Goal: Information Seeking & Learning: Learn about a topic

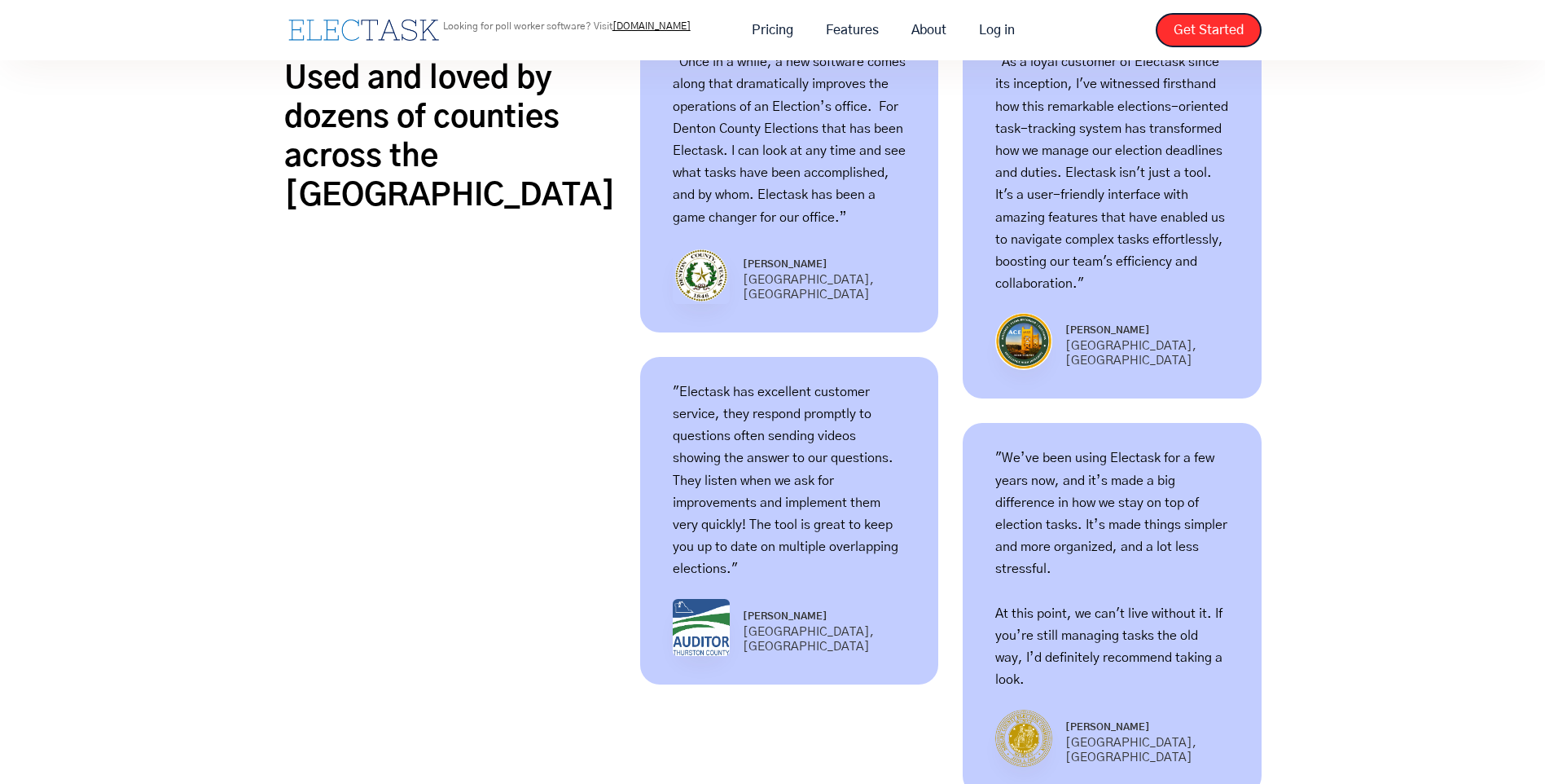
scroll to position [1059, 0]
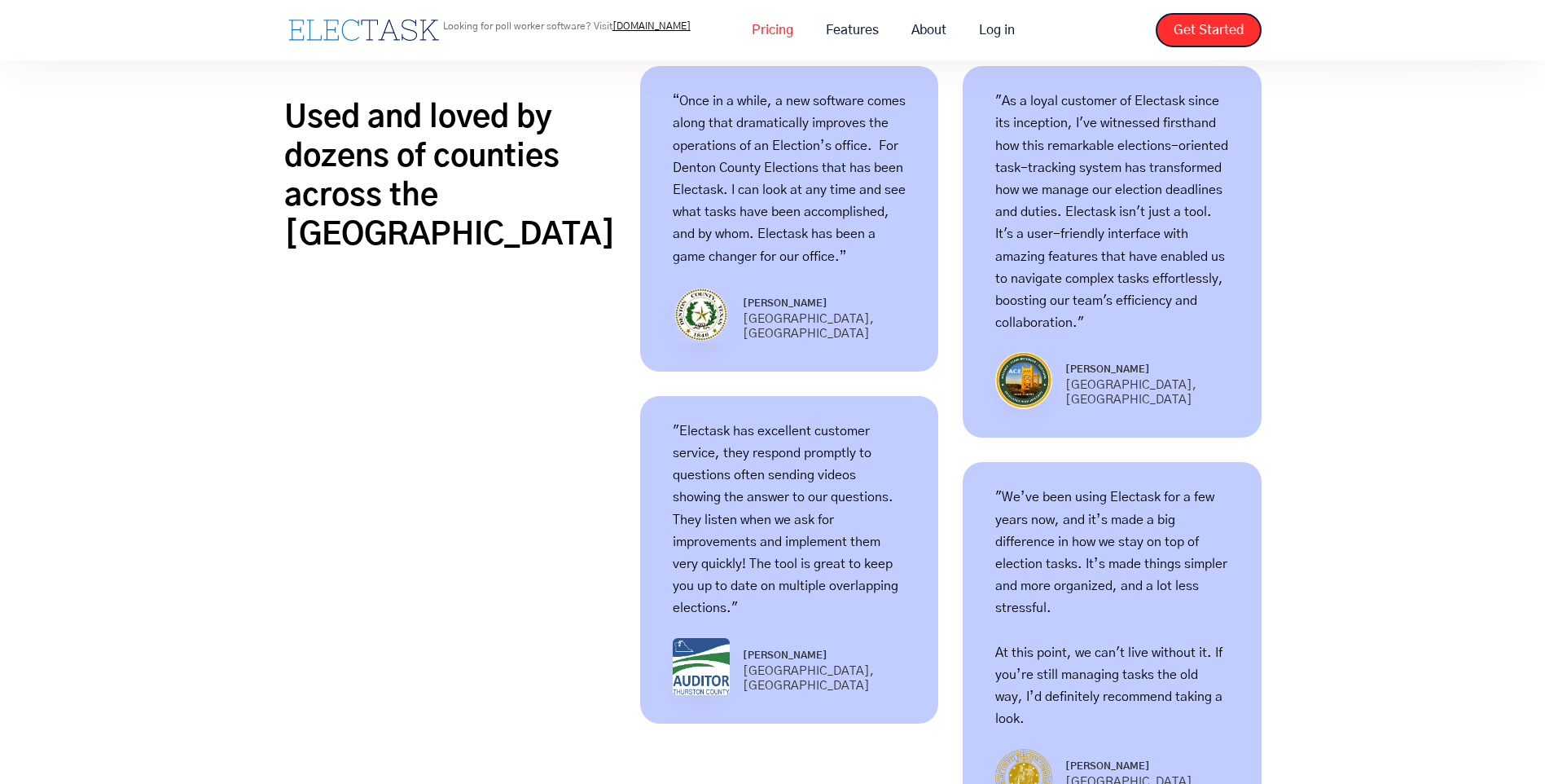
click at [787, 40] on link "Pricing" at bounding box center [772, 31] width 74 height 35
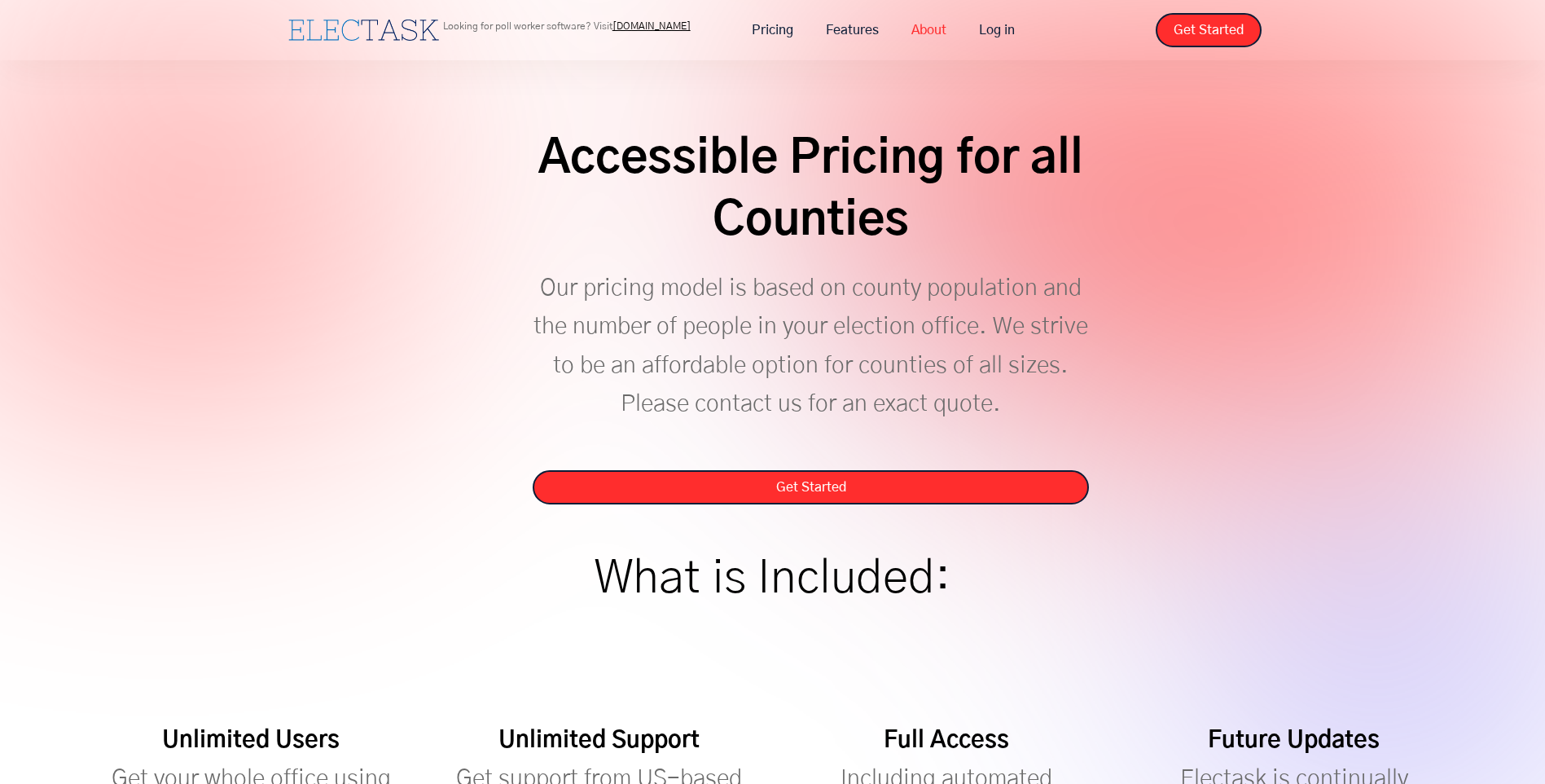
click at [921, 27] on link "About" at bounding box center [929, 31] width 68 height 35
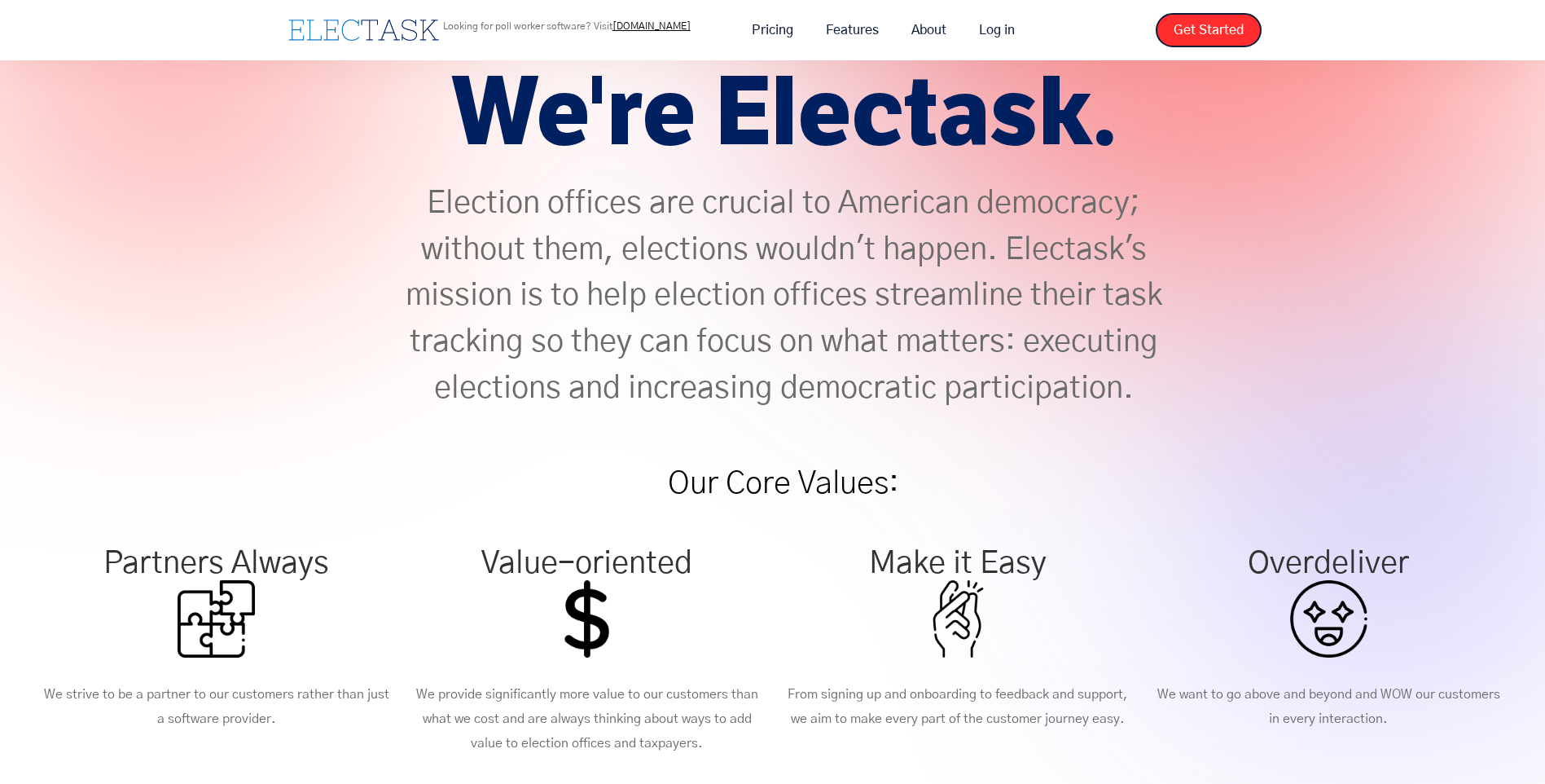
scroll to position [163, 0]
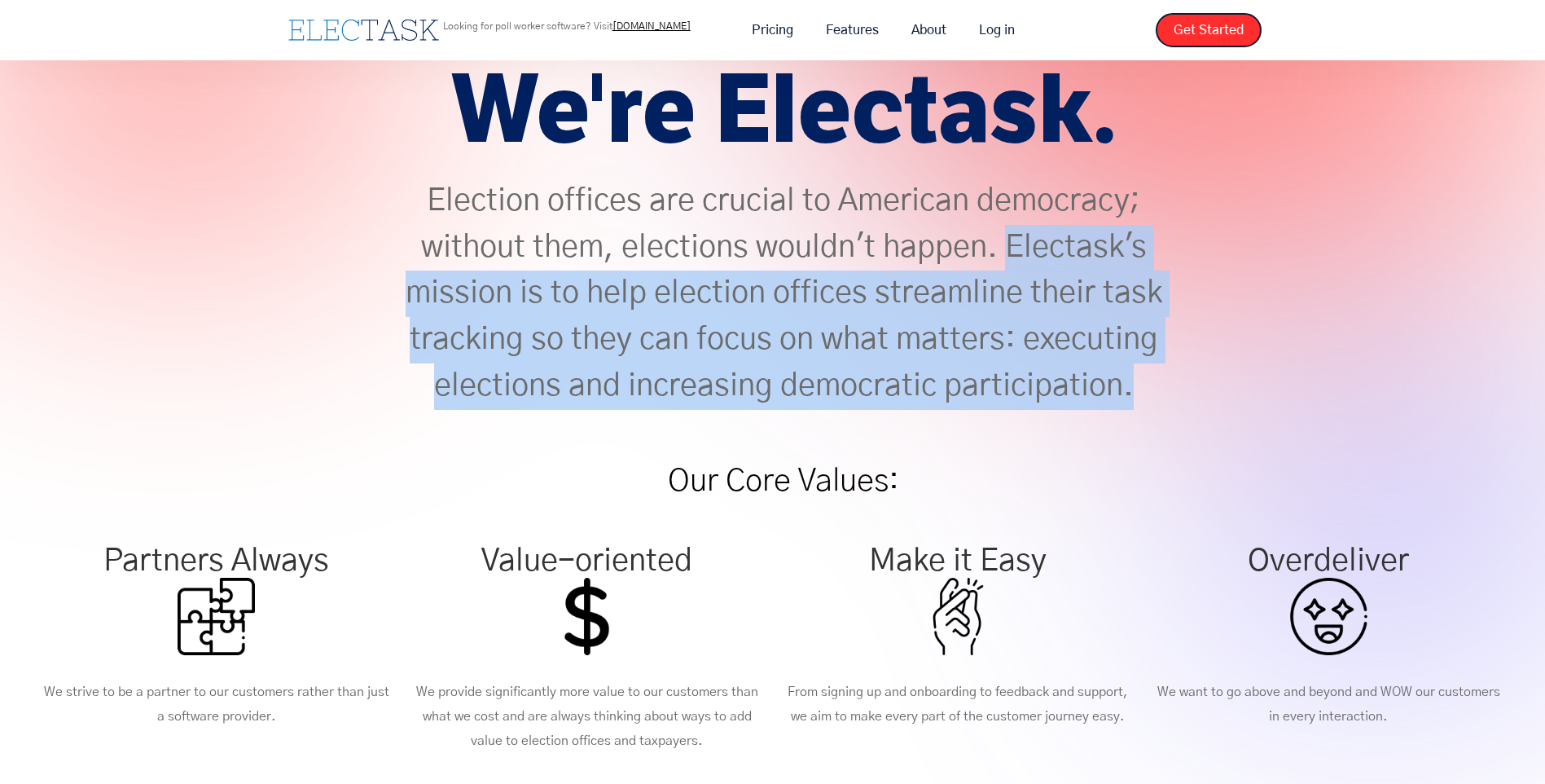
drag, startPoint x: 1190, startPoint y: 405, endPoint x: 1011, endPoint y: 245, distance: 240.1
click at [1011, 245] on div "Hello. We're Electask. Election offices are crucial to American democracy; with…" at bounding box center [772, 236] width 1545 height 635
copy p "Electask's mission is to help election offices streamline their task tracking s…"
click at [1310, 359] on div "Hello. We're Electask. Election offices are crucial to American democracy; with…" at bounding box center [772, 236] width 1545 height 635
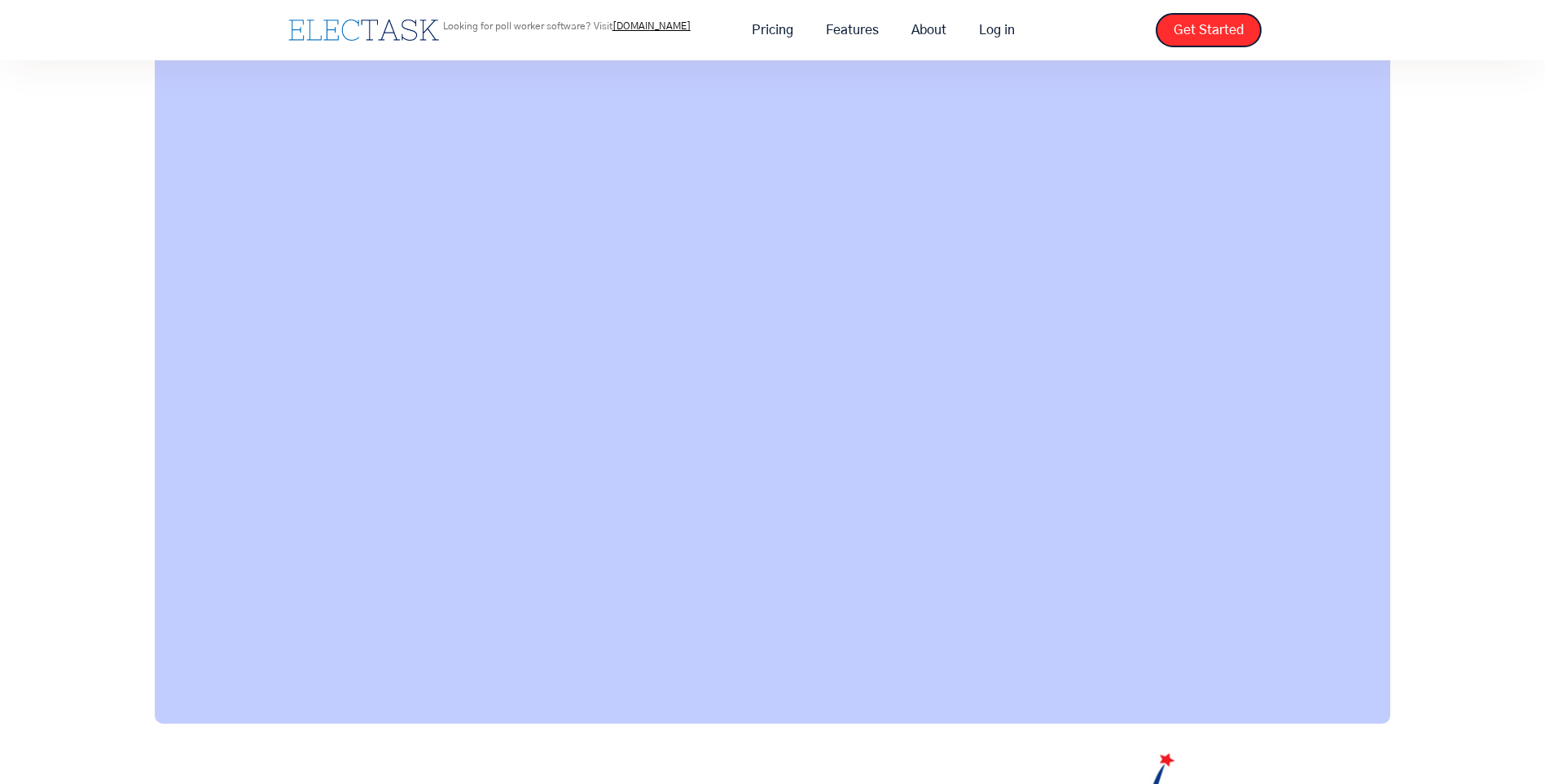
scroll to position [1222, 0]
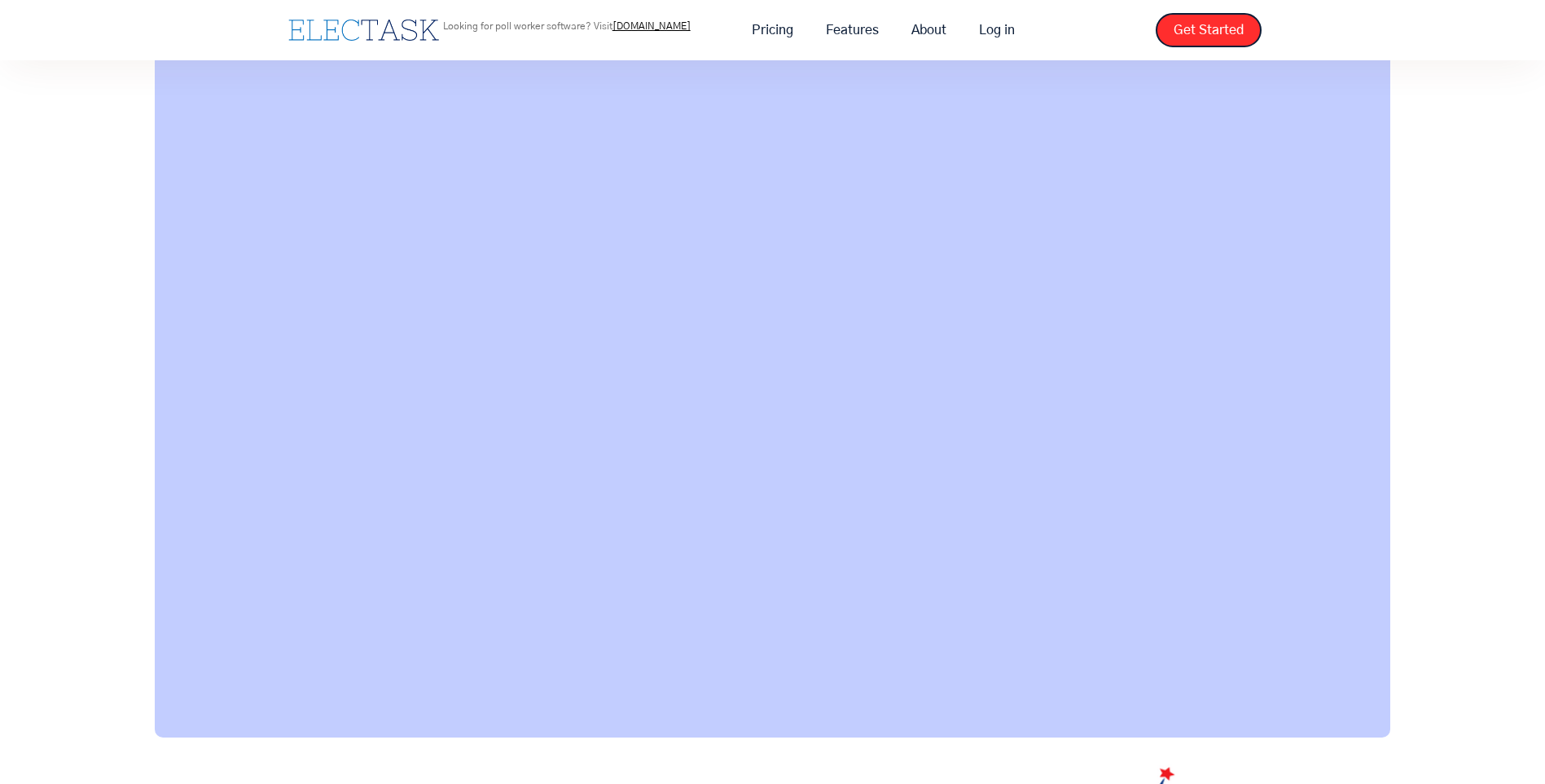
click at [1424, 552] on div "See a demo from our CEO:" at bounding box center [772, 219] width 1545 height 1035
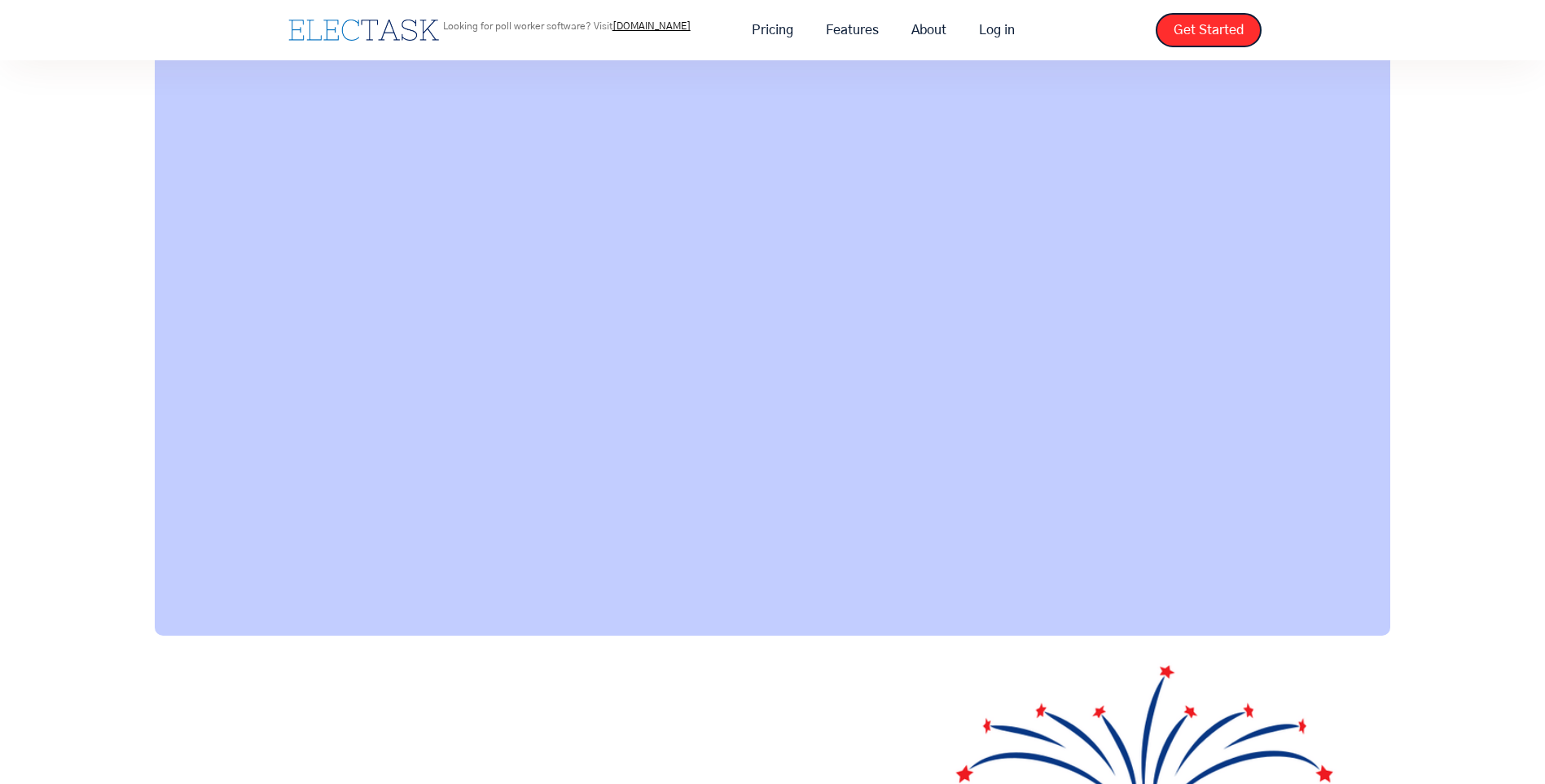
scroll to position [1140, 0]
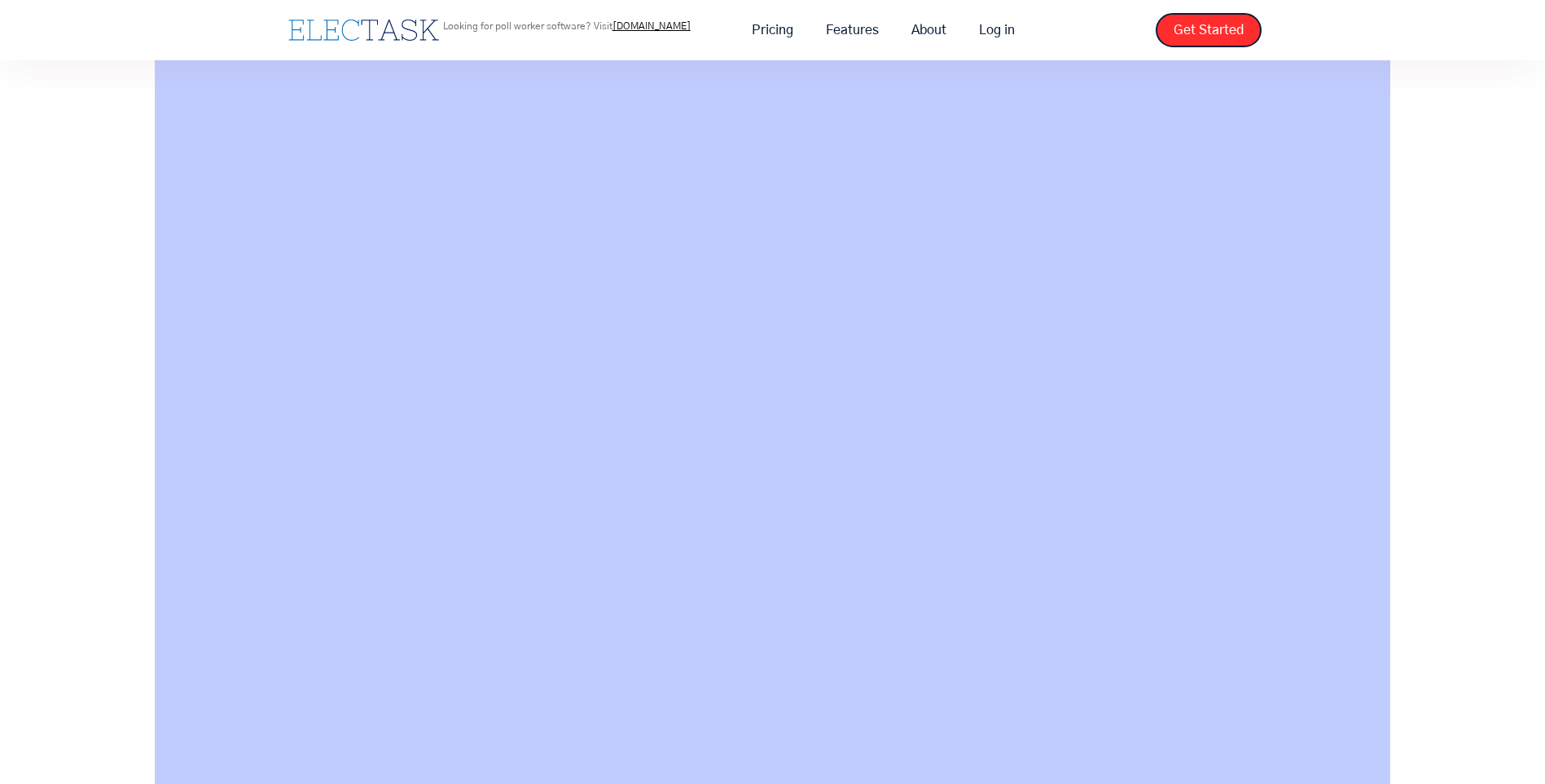
click at [1420, 419] on div "See a demo from our CEO:" at bounding box center [772, 301] width 1545 height 1035
click at [857, 30] on link "Features" at bounding box center [852, 31] width 86 height 35
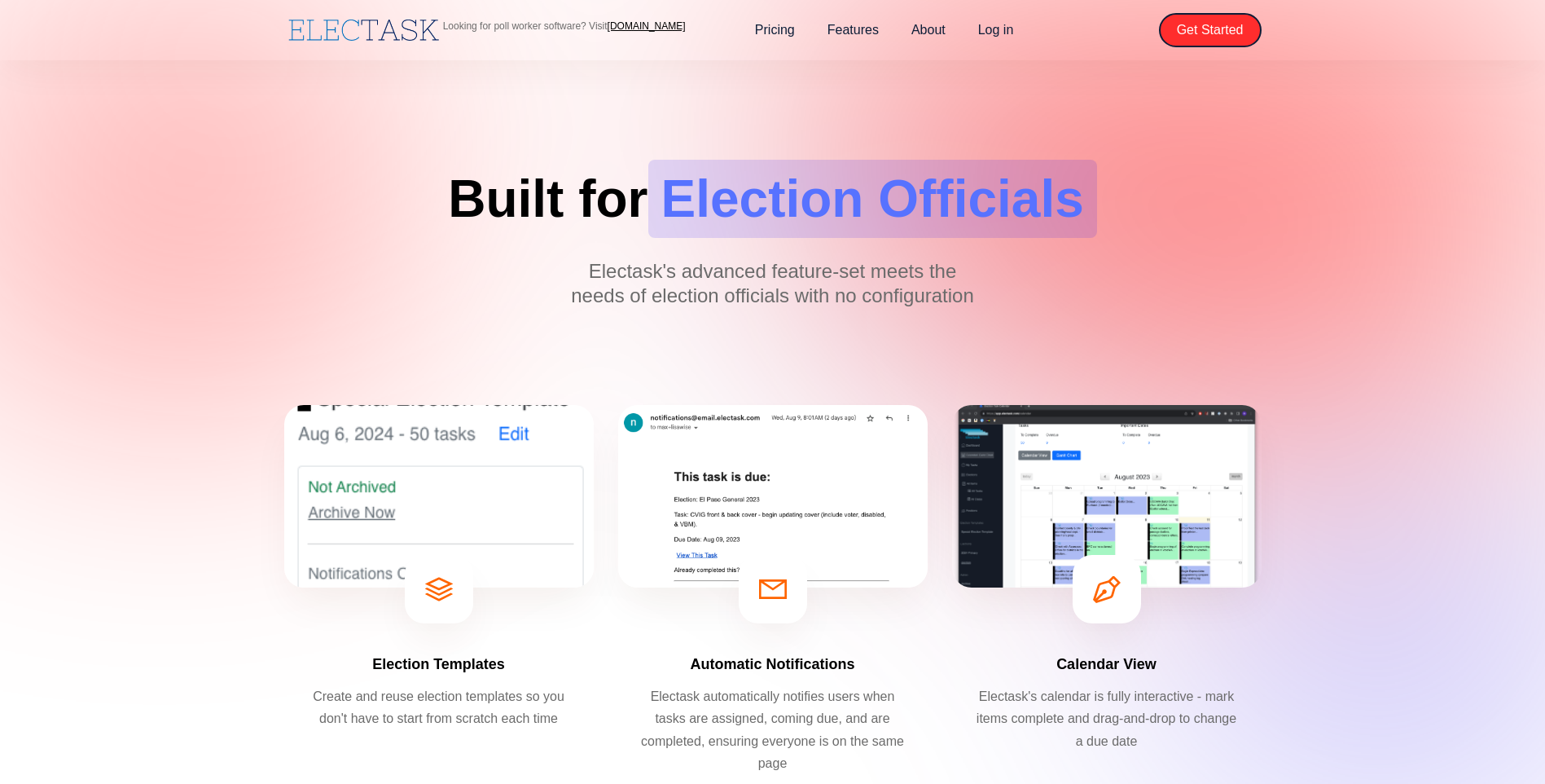
scroll to position [163, 0]
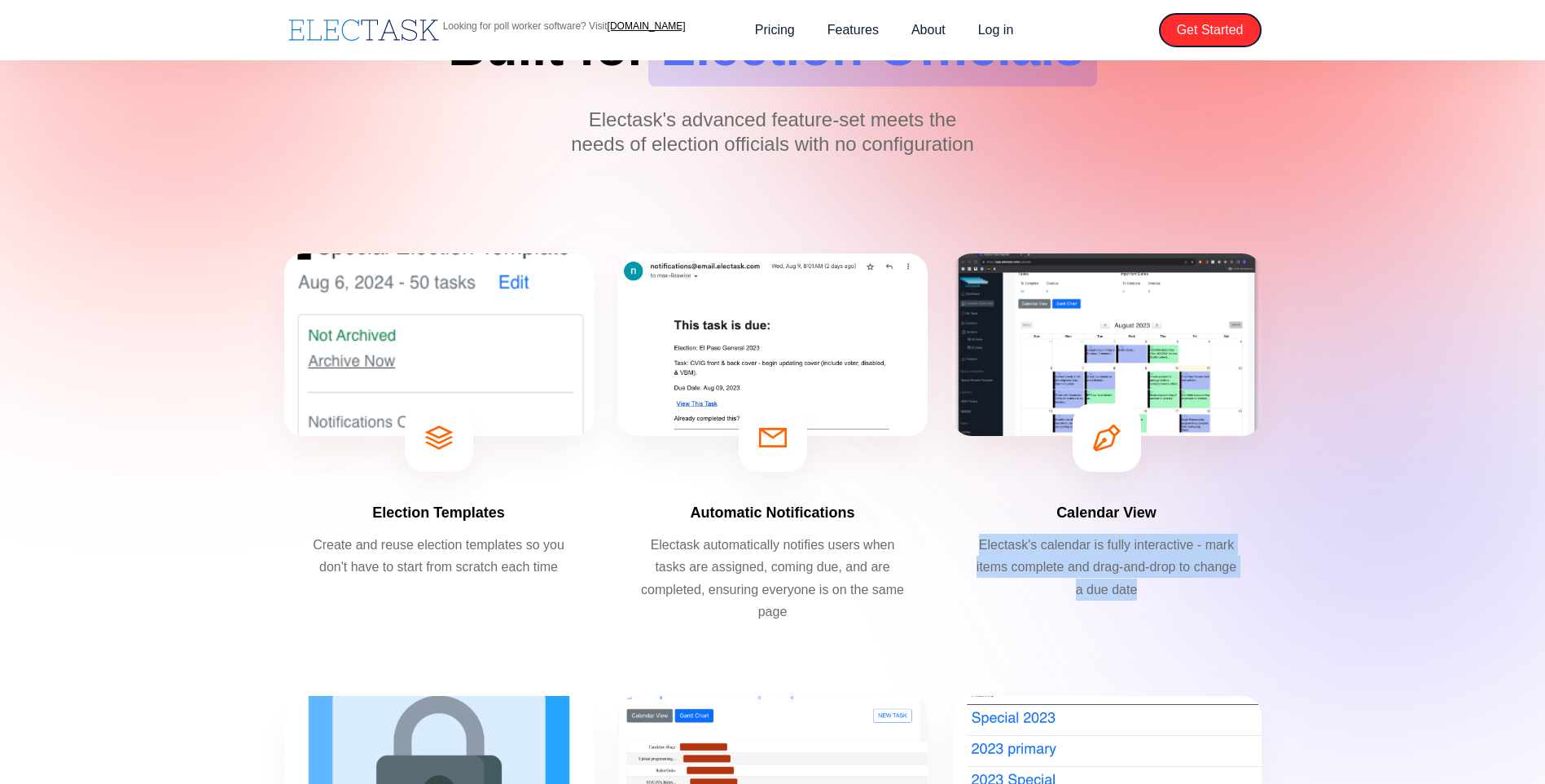
drag, startPoint x: 1154, startPoint y: 588, endPoint x: 977, endPoint y: 533, distance: 185.3
click at [977, 533] on div "Calendar View Electask's calendar is fully interactive - mark items complete an…" at bounding box center [1106, 445] width 309 height 385
drag, startPoint x: 977, startPoint y: 533, endPoint x: 1027, endPoint y: 541, distance: 50.6
copy p "Electask's calendar is fully interactive - mark items complete and drag-and-dro…"
click at [746, 607] on p "Electask automatically notifies users when tasks are assigned, coming due, and …" at bounding box center [773, 578] width 269 height 89
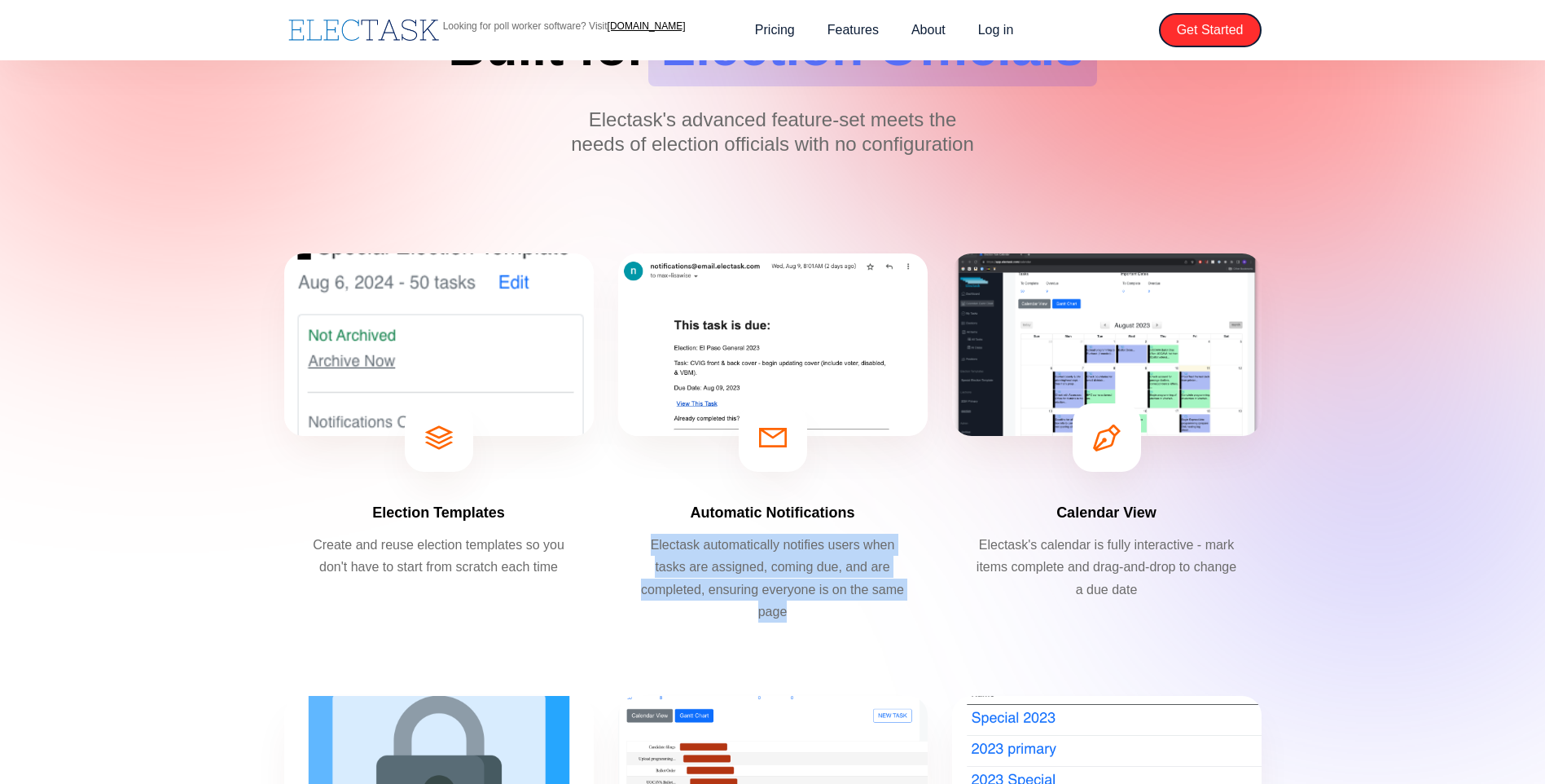
drag, startPoint x: 823, startPoint y: 612, endPoint x: 647, endPoint y: 547, distance: 187.6
click at [647, 547] on p "Electask automatically notifies users when tasks are assigned, coming due, and …" at bounding box center [773, 578] width 269 height 89
drag, startPoint x: 647, startPoint y: 547, endPoint x: 664, endPoint y: 547, distance: 17.0
copy p "Electask automatically notifies users when tasks are assigned, coming due, and …"
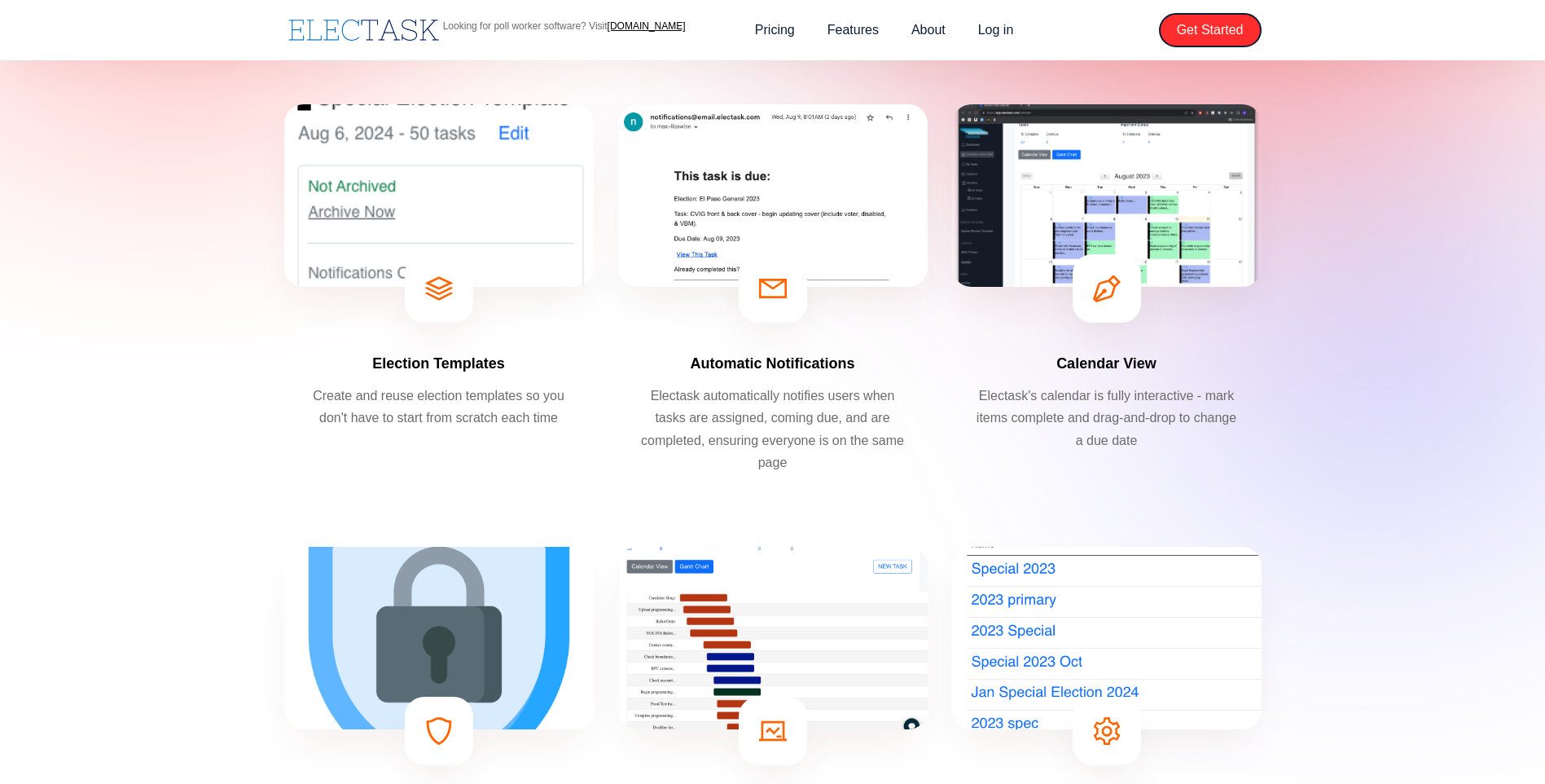
scroll to position [326, 0]
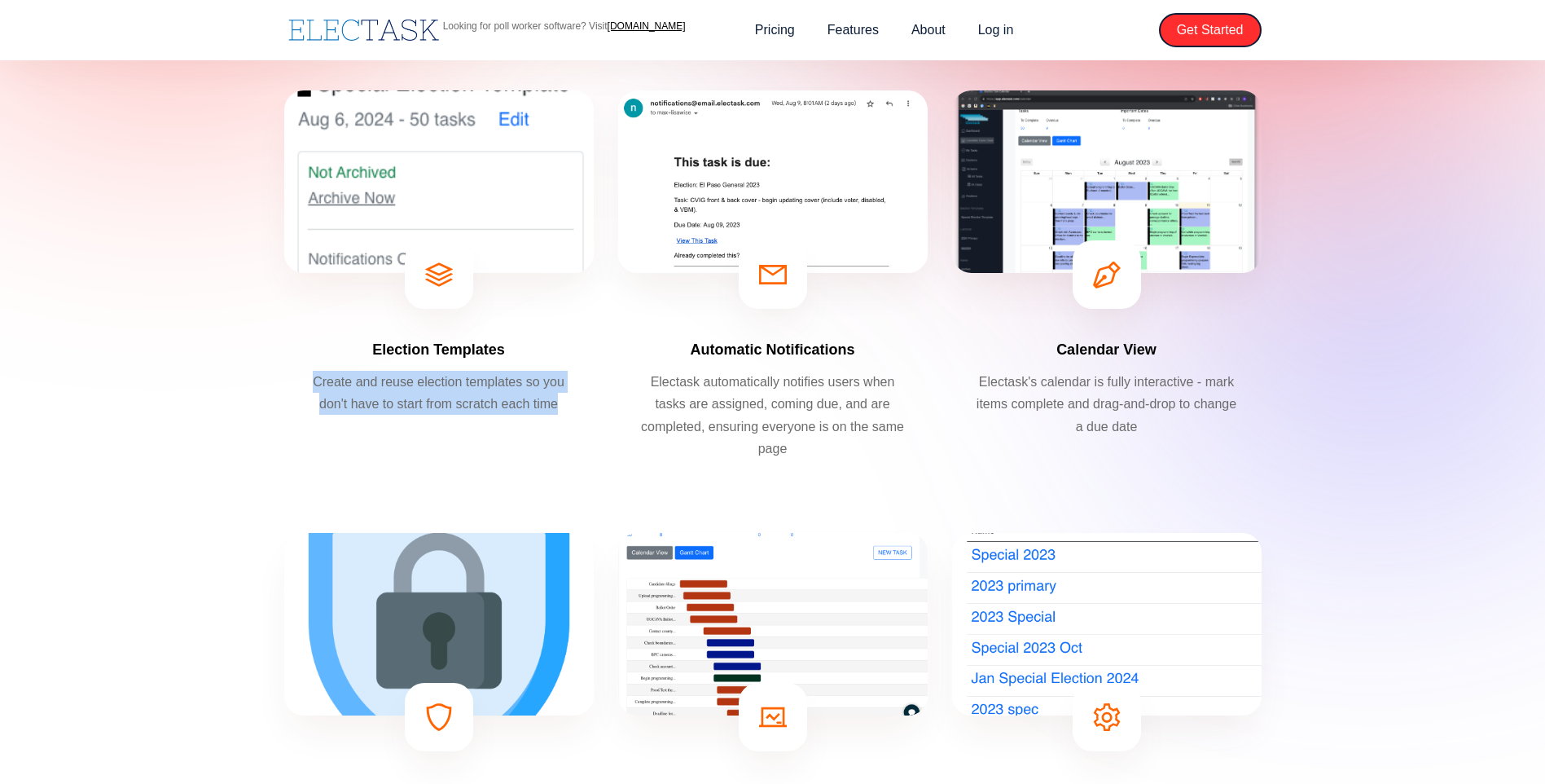
drag, startPoint x: 566, startPoint y: 412, endPoint x: 315, endPoint y: 378, distance: 253.3
click at [315, 378] on p "Create and reuse election templates so you don't have to start from scratch eac…" at bounding box center [439, 392] width 269 height 44
drag, startPoint x: 315, startPoint y: 378, endPoint x: 425, endPoint y: 385, distance: 110.2
copy p "Create and reuse election templates so you don't have to start from scratch eac…"
click at [604, 439] on div "Election Templates Create and reuse election templates so you don't have to sta…" at bounding box center [773, 714] width 978 height 1247
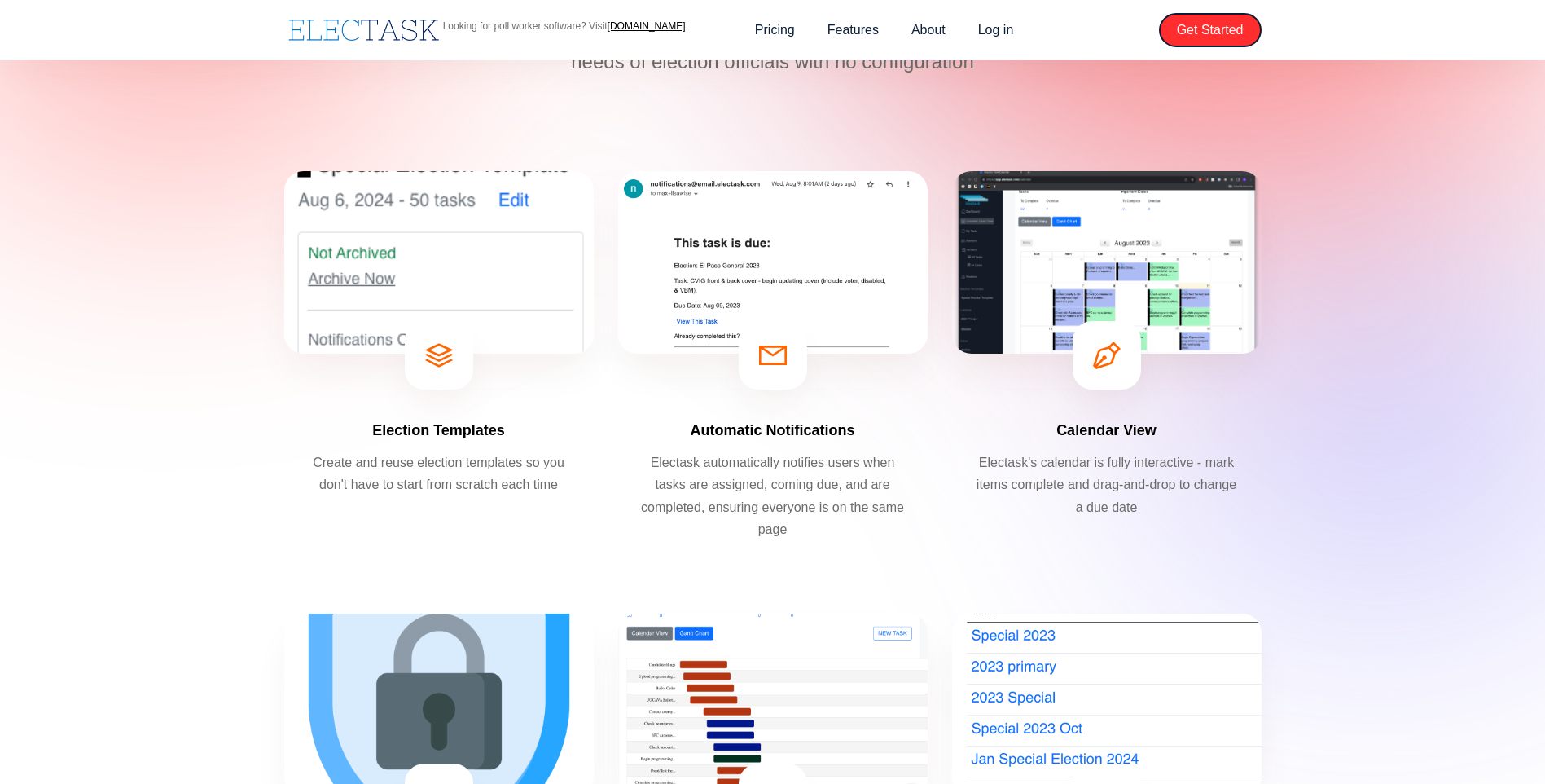
scroll to position [244, 0]
click at [1248, 401] on div "Calendar View Electask's calendar is fully interactive - mark items complete an…" at bounding box center [1106, 364] width 309 height 385
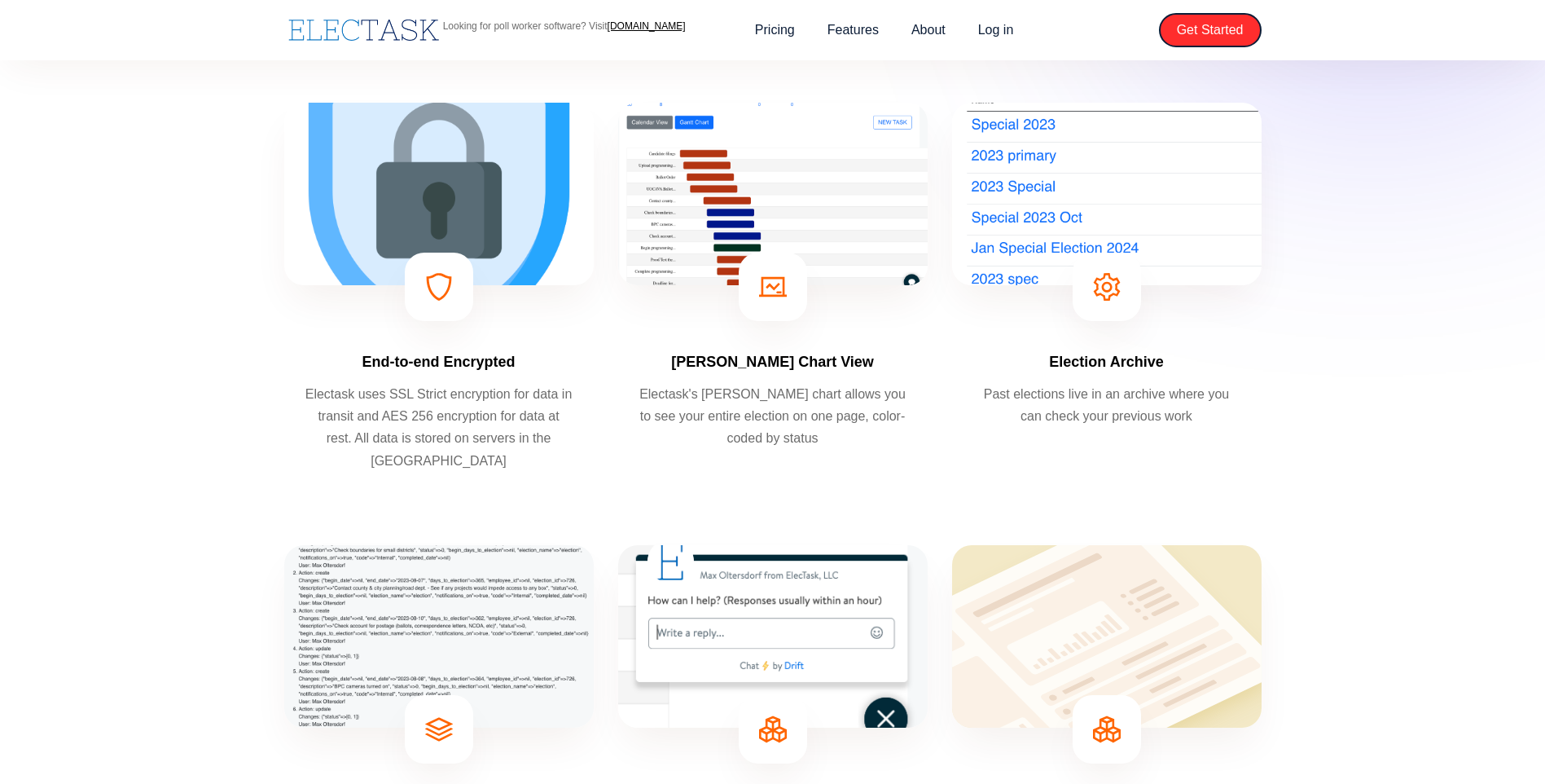
scroll to position [978, 0]
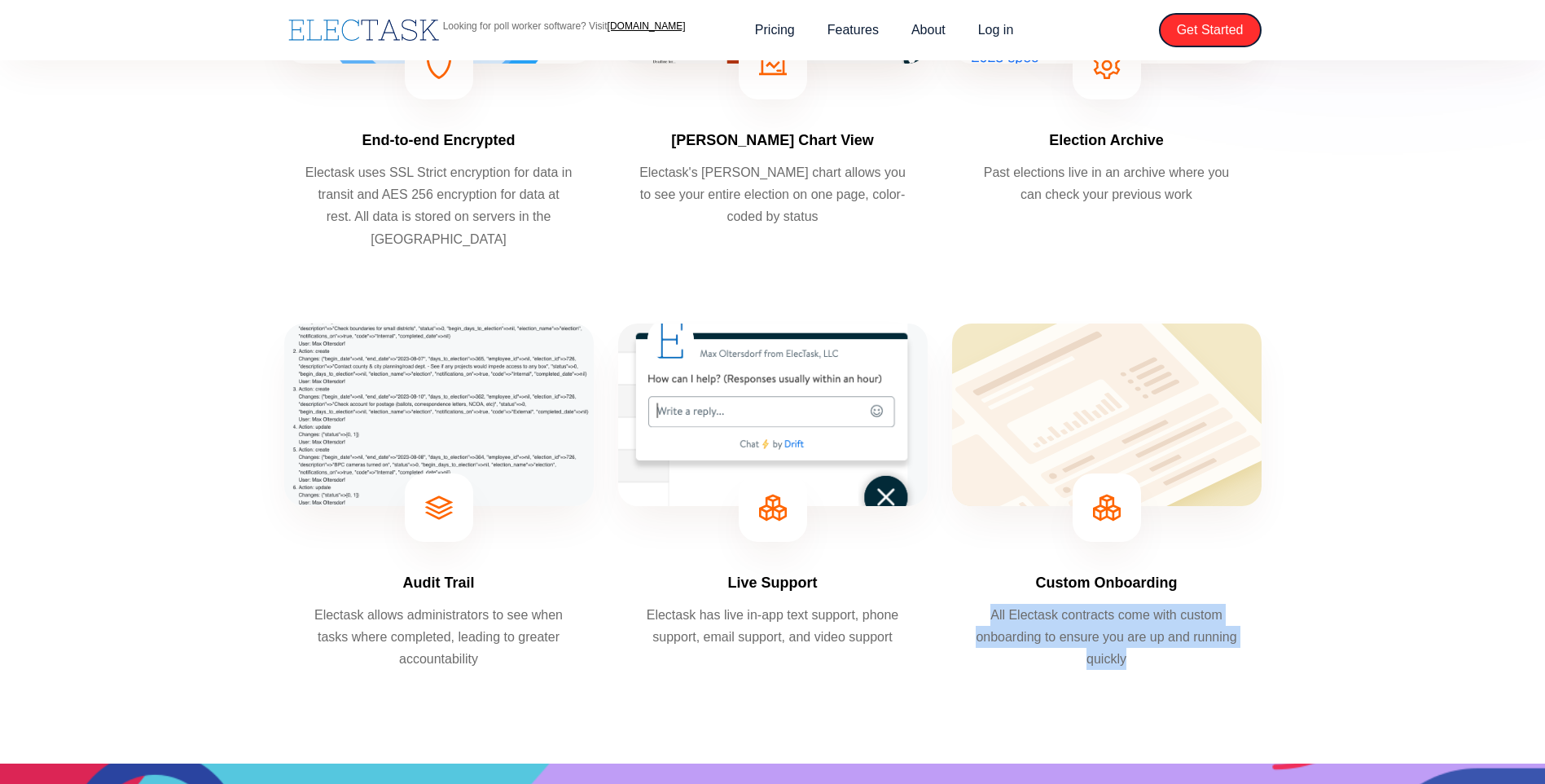
drag, startPoint x: 1197, startPoint y: 673, endPoint x: 992, endPoint y: 610, distance: 214.5
click at [992, 610] on div "Custom Onboarding All Electask contracts come with custom onboarding to ensure …" at bounding box center [1106, 505] width 309 height 364
drag, startPoint x: 992, startPoint y: 610, endPoint x: 1097, endPoint y: 625, distance: 106.1
copy p "All Electask contracts come with custom onboarding to ensure you are up and run…"
click at [617, 641] on div "Election Templates Create and reuse election templates so you don't have to sta…" at bounding box center [773, 62] width 978 height 1247
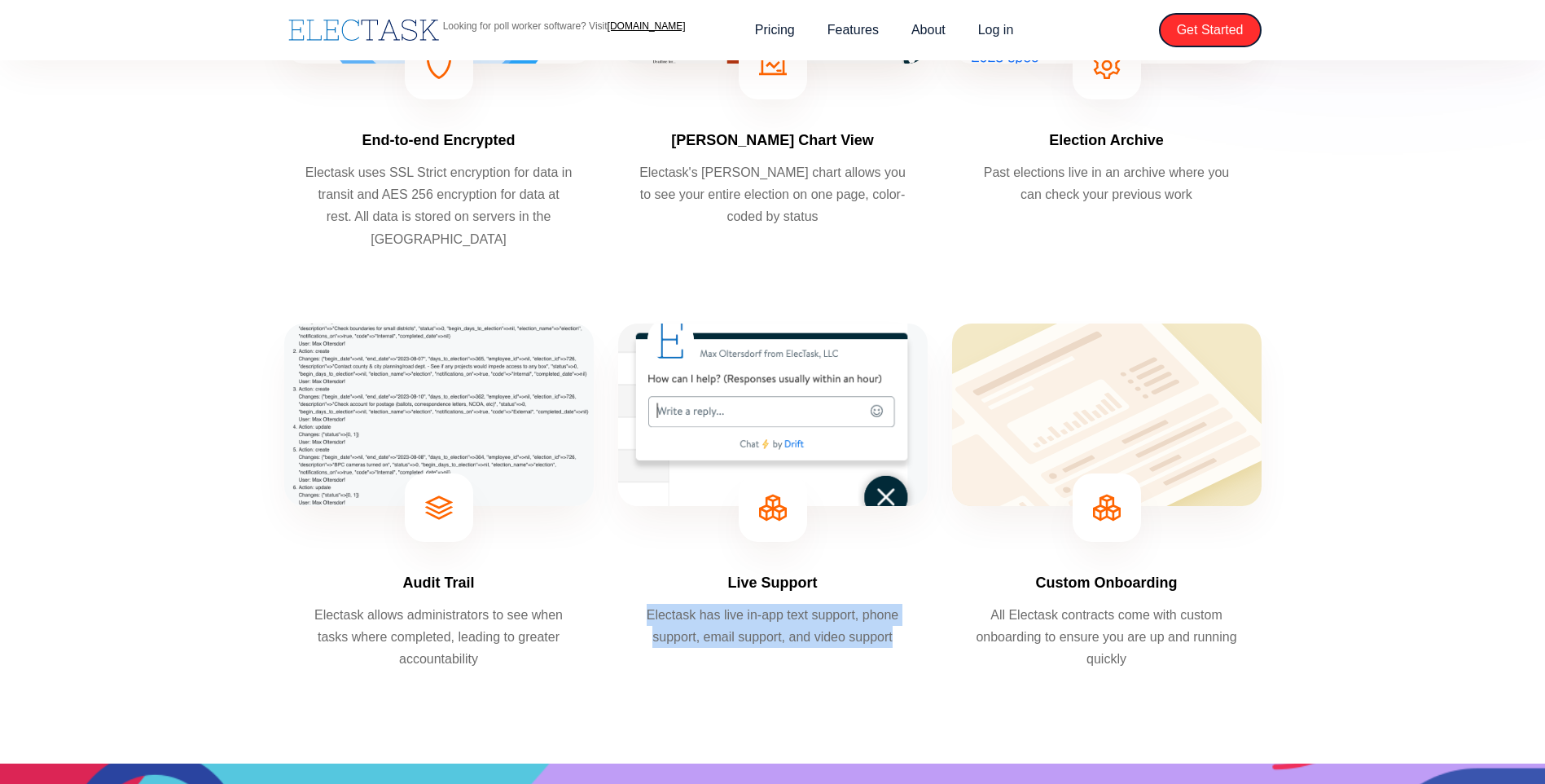
drag, startPoint x: 926, startPoint y: 641, endPoint x: 635, endPoint y: 603, distance: 293.5
click at [635, 603] on div "Live Support Electask has live in-app text support, phone support, email suppor…" at bounding box center [772, 505] width 309 height 364
drag, startPoint x: 635, startPoint y: 603, endPoint x: 693, endPoint y: 627, distance: 62.8
copy p "Electask has live in-app text support, phone support, email support, and video …"
click at [417, 607] on p "Electask allows administrators to see when tasks where completed, leading to gr…" at bounding box center [439, 636] width 269 height 67
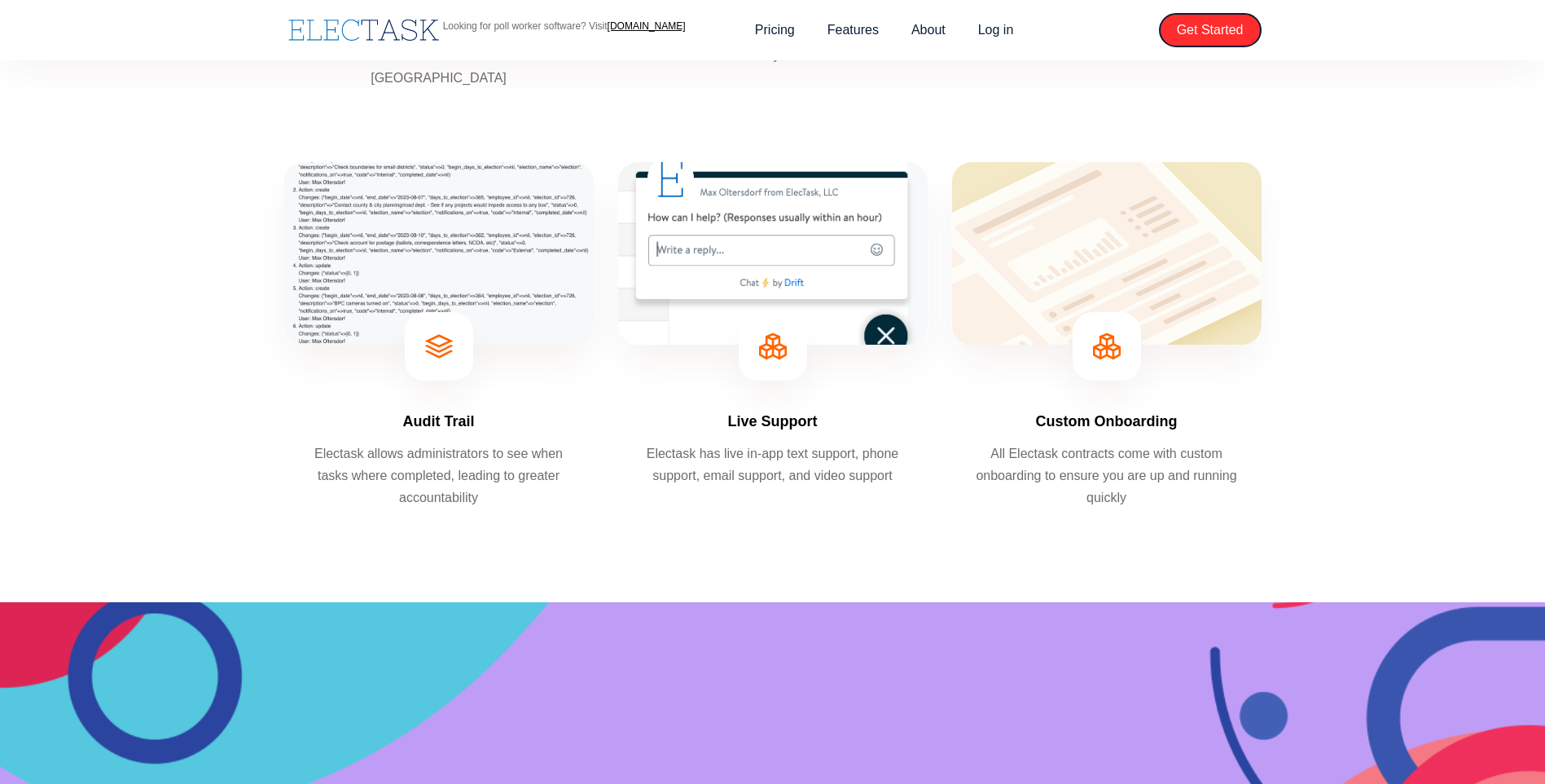
scroll to position [1140, 0]
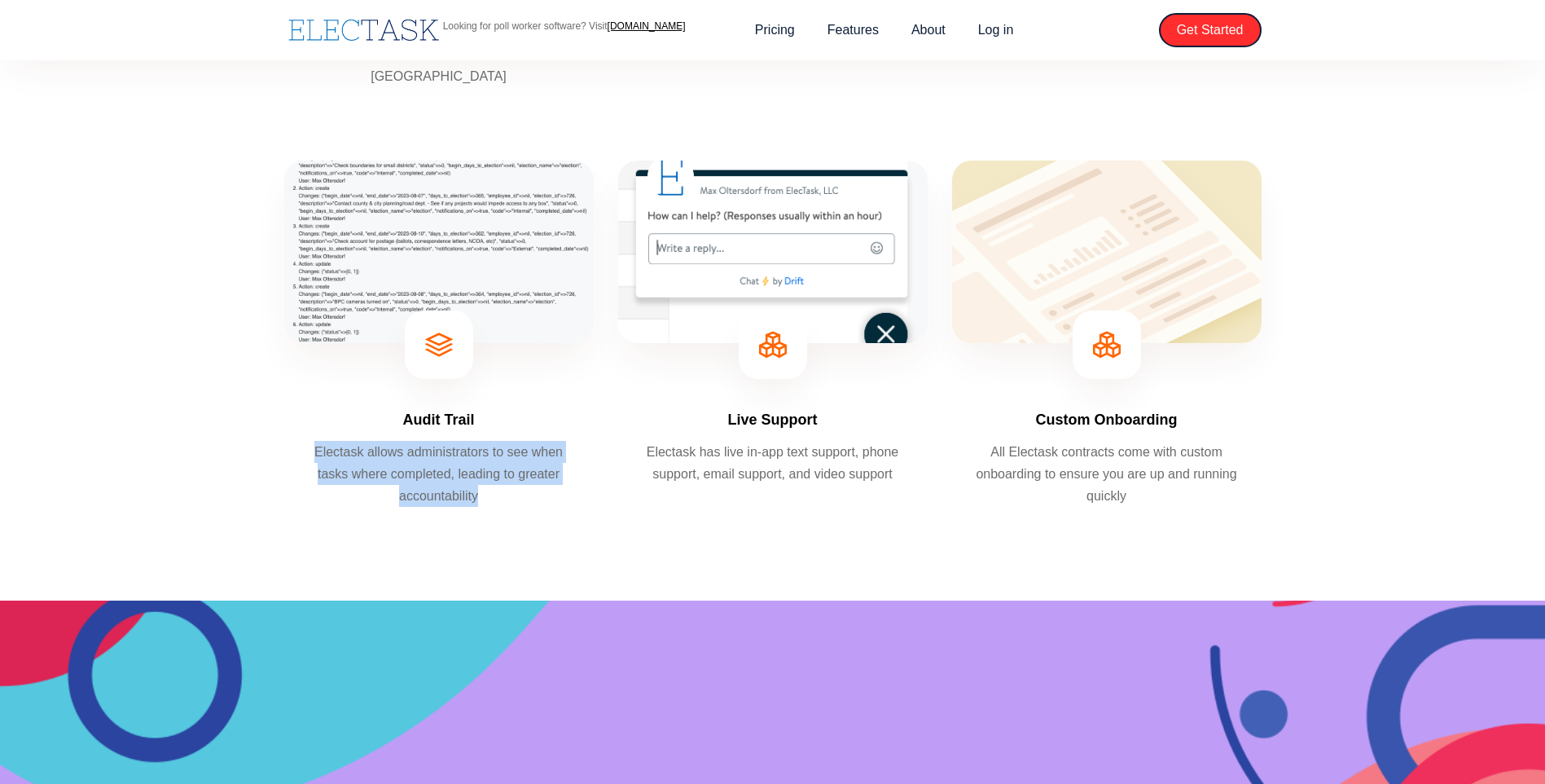
drag, startPoint x: 514, startPoint y: 486, endPoint x: 304, endPoint y: 456, distance: 212.1
click at [305, 456] on p "Electask allows administrators to see when tasks where completed, leading to gr…" at bounding box center [439, 474] width 269 height 67
drag, startPoint x: 304, startPoint y: 456, endPoint x: 340, endPoint y: 458, distance: 36.1
copy p "Electask allows administrators to see when tasks where completed, leading to gr…"
